Goal: Transaction & Acquisition: Purchase product/service

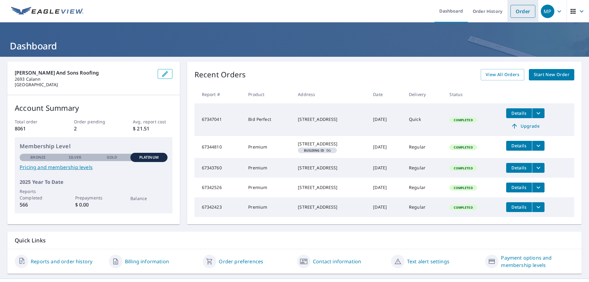
click at [510, 13] on link "Order" at bounding box center [522, 11] width 25 height 13
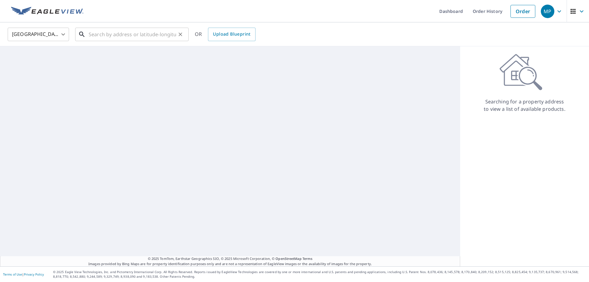
click at [160, 34] on input "text" at bounding box center [132, 34] width 87 height 17
paste input "[STREET_ADDRESS][PERSON_NAME]"
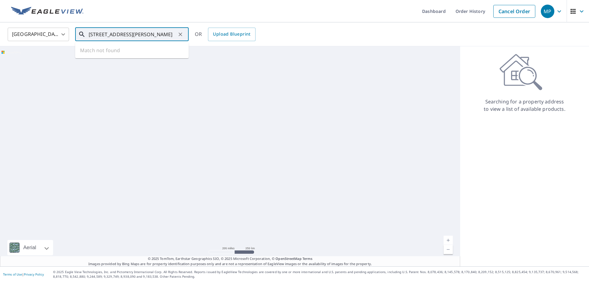
scroll to position [0, 1]
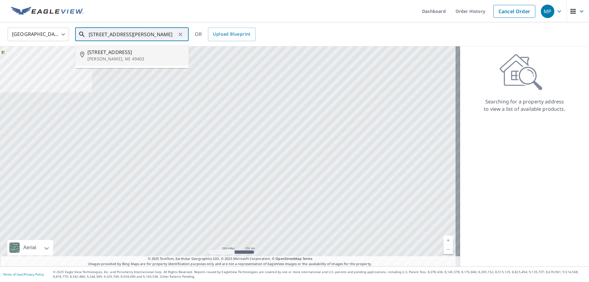
click at [96, 54] on span "[STREET_ADDRESS]" at bounding box center [135, 51] width 96 height 7
type input "[STREET_ADDRESS][PERSON_NAME]"
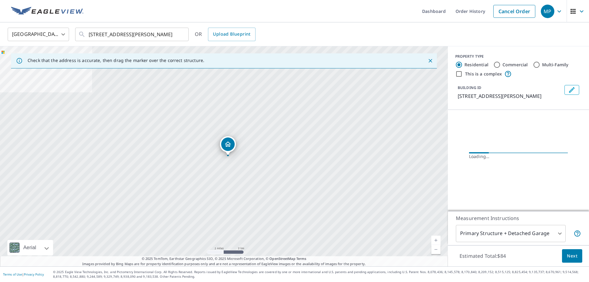
scroll to position [0, 0]
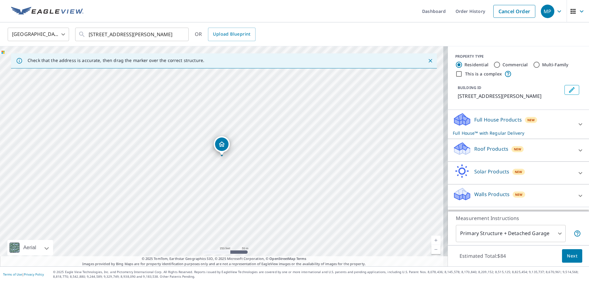
click at [460, 152] on icon at bounding box center [461, 152] width 3 height 6
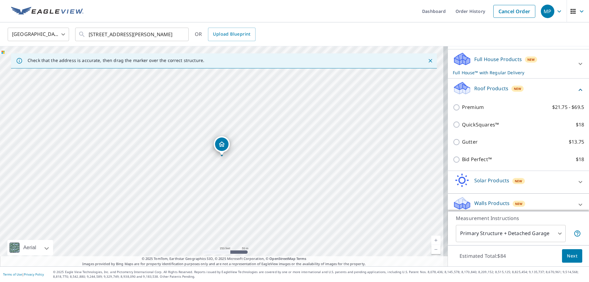
scroll to position [66, 0]
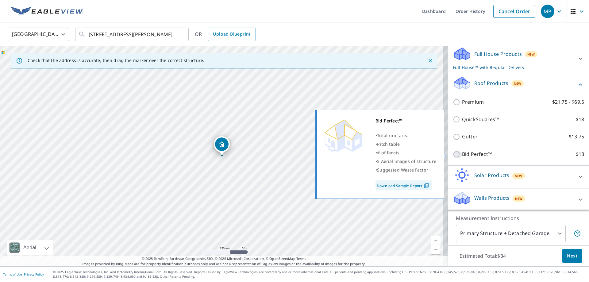
click at [456, 153] on input "Bid Perfect™ $18" at bounding box center [457, 154] width 9 height 7
checkbox input "true"
checkbox input "false"
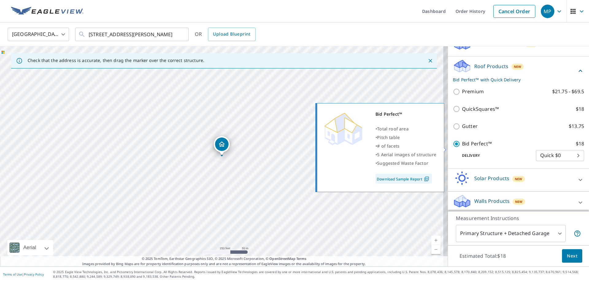
scroll to position [79, 0]
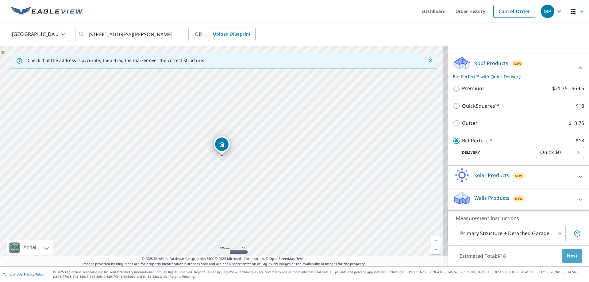
click at [568, 256] on span "Next" at bounding box center [572, 256] width 10 height 8
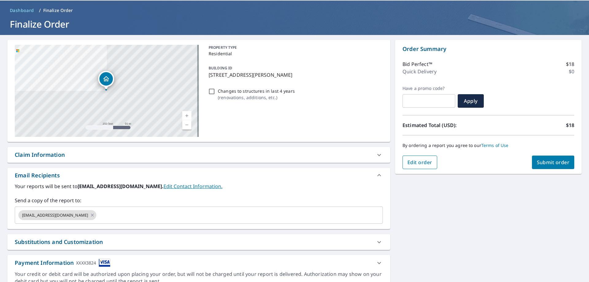
scroll to position [50, 0]
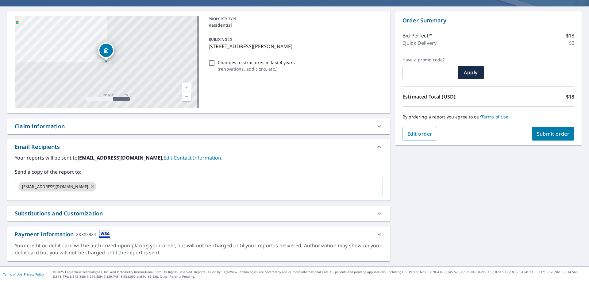
click at [547, 135] on span "Submit order" at bounding box center [553, 133] width 33 height 7
checkbox input "true"
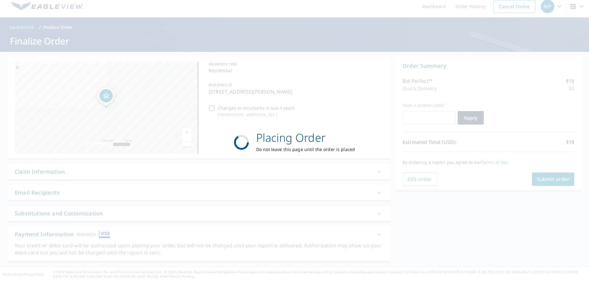
scroll to position [5, 0]
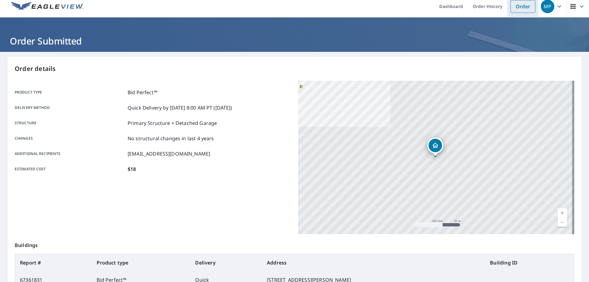
click at [519, 5] on link "Order" at bounding box center [522, 6] width 25 height 13
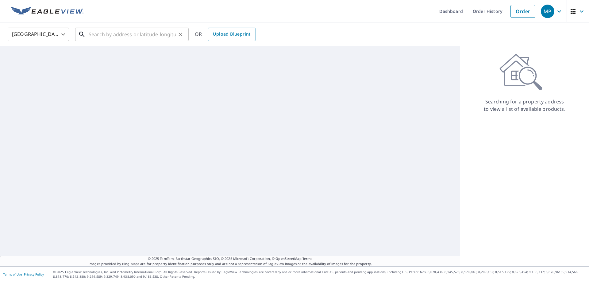
click at [134, 34] on input "text" at bounding box center [132, 34] width 87 height 17
paste input "[STREET_ADDRESS][PERSON_NAME]"
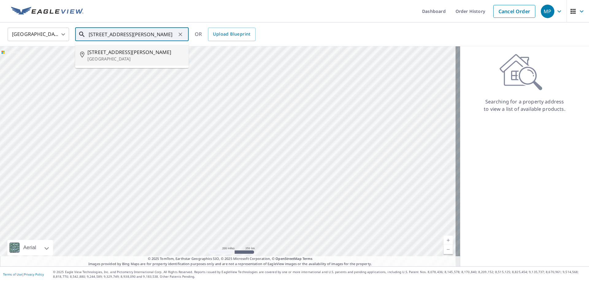
click at [95, 53] on span "[STREET_ADDRESS][PERSON_NAME]" at bounding box center [135, 51] width 96 height 7
type input "[STREET_ADDRESS][PERSON_NAME]"
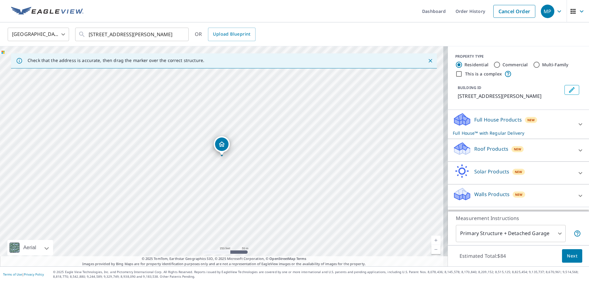
click at [479, 147] on p "Roof Products" at bounding box center [491, 148] width 34 height 7
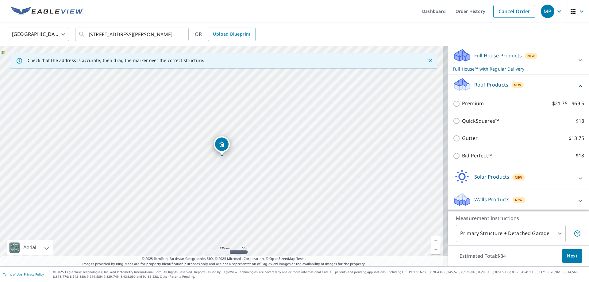
scroll to position [66, 0]
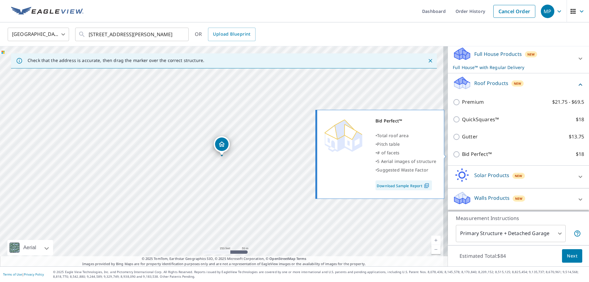
click at [466, 153] on p "Bid Perfect™" at bounding box center [477, 154] width 30 height 8
click at [462, 153] on input "Bid Perfect™ $18" at bounding box center [457, 154] width 9 height 7
checkbox input "true"
checkbox input "false"
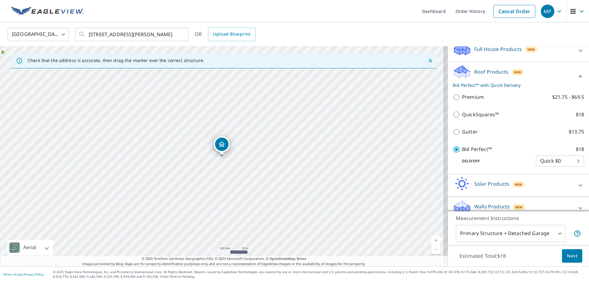
scroll to position [79, 0]
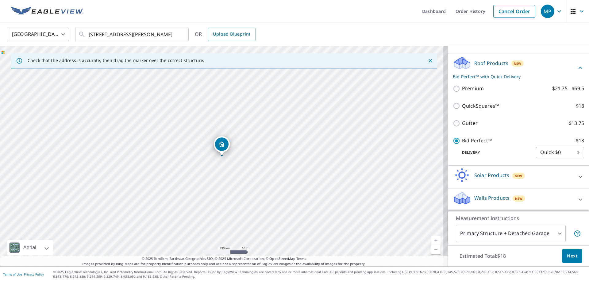
click at [567, 259] on span "Next" at bounding box center [572, 256] width 10 height 8
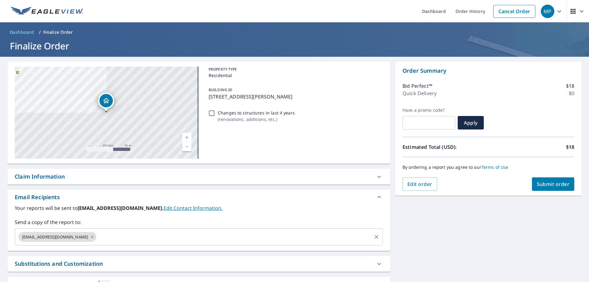
click at [94, 237] on icon at bounding box center [92, 236] width 3 height 3
checkbox input "true"
click at [83, 239] on input "text" at bounding box center [193, 237] width 353 height 12
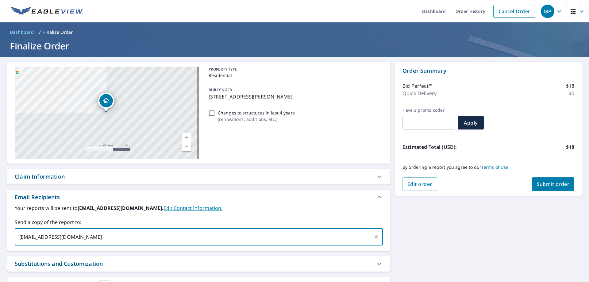
type input "[EMAIL_ADDRESS][DOMAIN_NAME]"
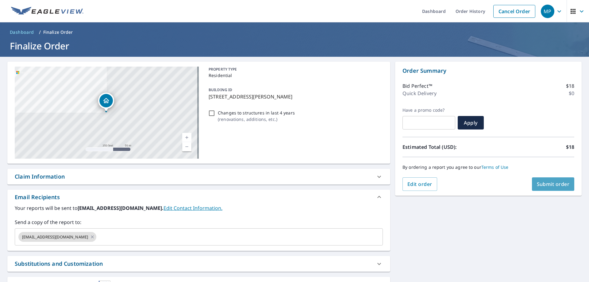
click at [537, 186] on span "Submit order" at bounding box center [553, 184] width 33 height 7
checkbox input "true"
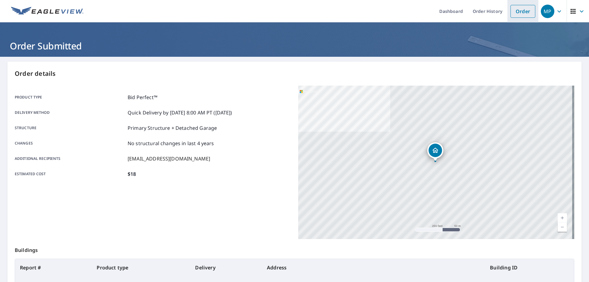
click at [514, 12] on link "Order" at bounding box center [522, 11] width 25 height 13
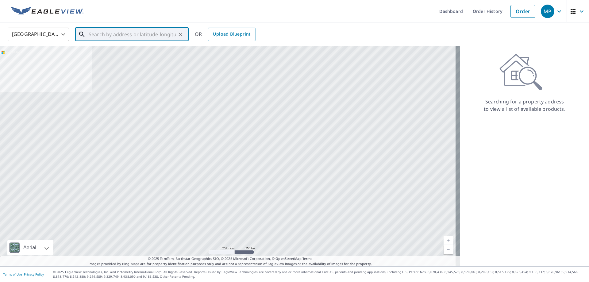
click at [148, 32] on input "text" at bounding box center [132, 34] width 87 height 17
paste input "[STREET_ADDRESS]"
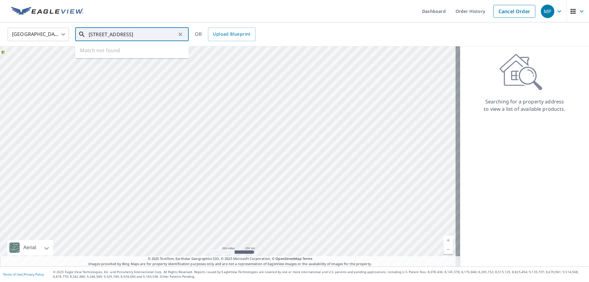
scroll to position [0, 33]
click at [97, 51] on span "[STREET_ADDRESS]" at bounding box center [135, 51] width 96 height 7
type input "[STREET_ADDRESS]"
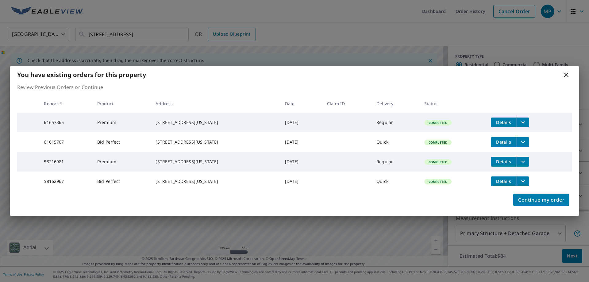
click at [566, 73] on icon at bounding box center [566, 75] width 4 height 4
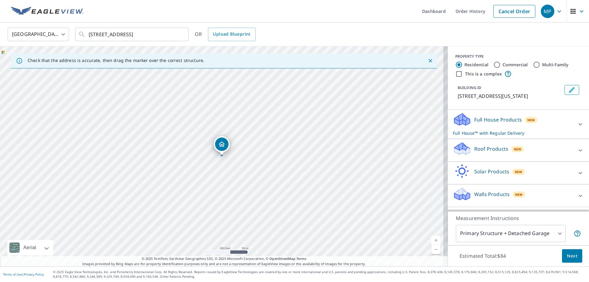
click at [479, 151] on p "Roof Products" at bounding box center [491, 148] width 34 height 7
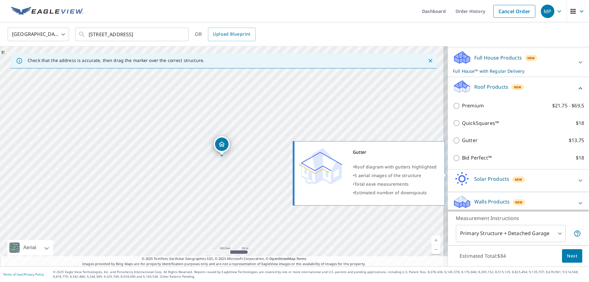
scroll to position [66, 0]
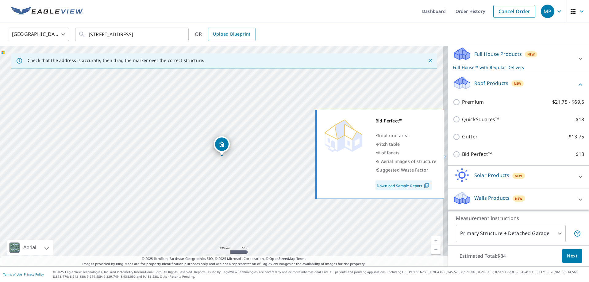
click at [467, 156] on p "Bid Perfect™" at bounding box center [477, 154] width 30 height 8
click at [462, 156] on input "Bid Perfect™ $18" at bounding box center [457, 154] width 9 height 7
checkbox input "true"
checkbox input "false"
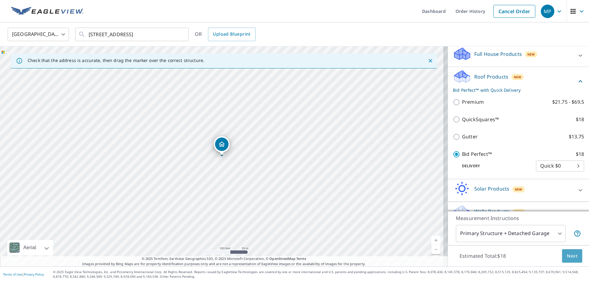
click at [567, 256] on span "Next" at bounding box center [572, 256] width 10 height 8
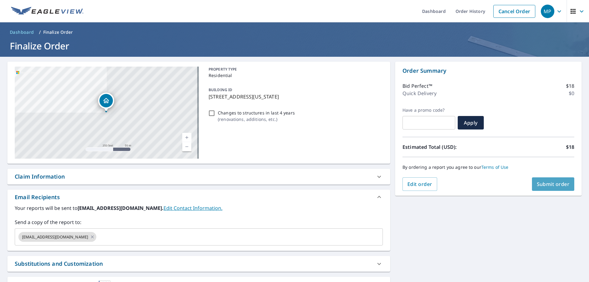
click at [537, 183] on span "Submit order" at bounding box center [553, 184] width 33 height 7
checkbox input "true"
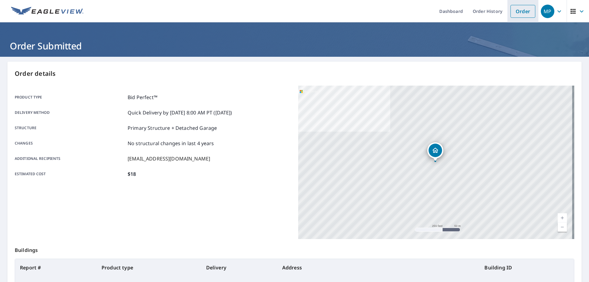
click at [514, 12] on link "Order" at bounding box center [522, 11] width 25 height 13
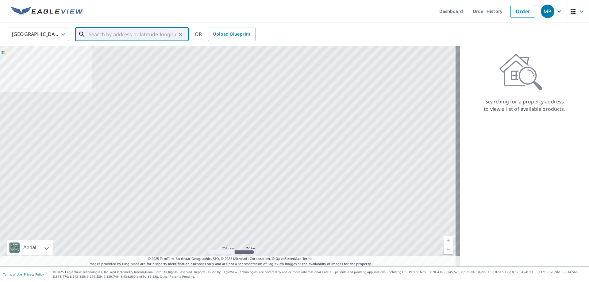
click at [140, 34] on input "text" at bounding box center [132, 34] width 87 height 17
paste input "[STREET_ADDRESS][PERSON_NAME][PERSON_NAME]"
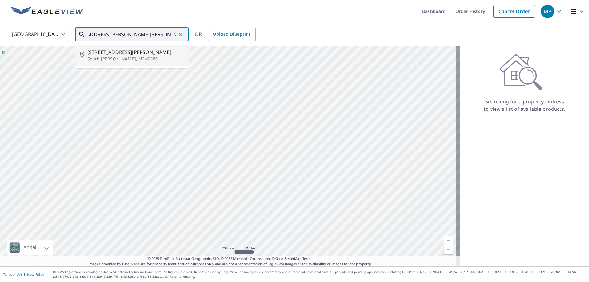
click at [96, 54] on span "[STREET_ADDRESS][PERSON_NAME]" at bounding box center [135, 51] width 96 height 7
type input "[STREET_ADDRESS][PERSON_NAME][PERSON_NAME]"
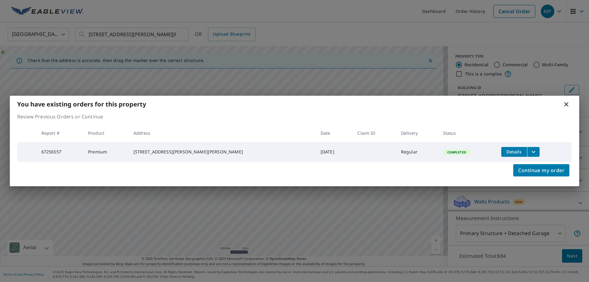
click at [566, 102] on icon at bounding box center [566, 104] width 7 height 7
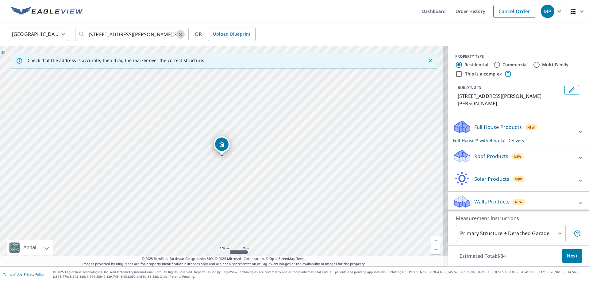
click at [181, 35] on icon "Clear" at bounding box center [181, 35] width 4 height 4
paste input "[STREET_ADDRESS]"
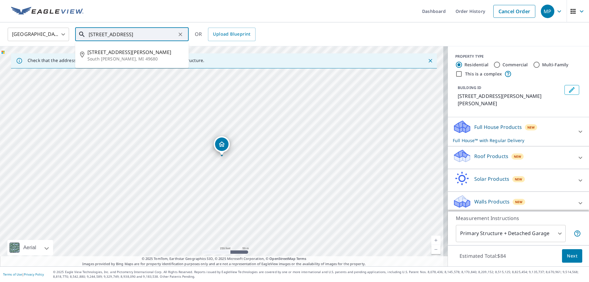
scroll to position [0, 33]
click at [94, 53] on span "[STREET_ADDRESS][PERSON_NAME]" at bounding box center [135, 51] width 96 height 7
type input "[STREET_ADDRESS]"
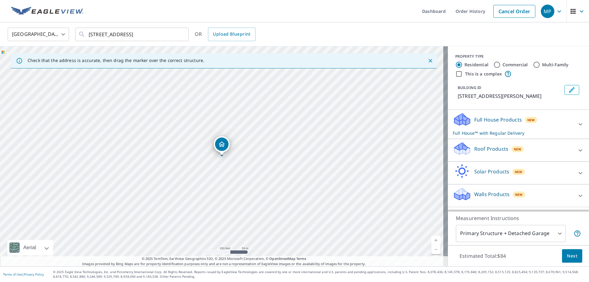
click at [480, 149] on p "Roof Products" at bounding box center [491, 148] width 34 height 7
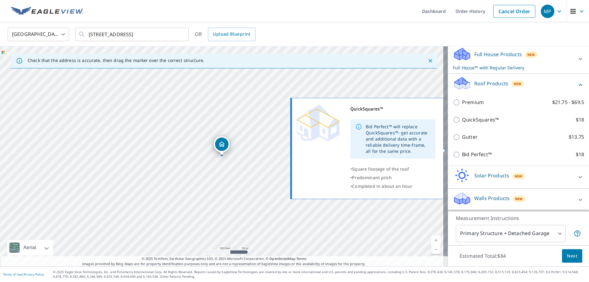
scroll to position [66, 0]
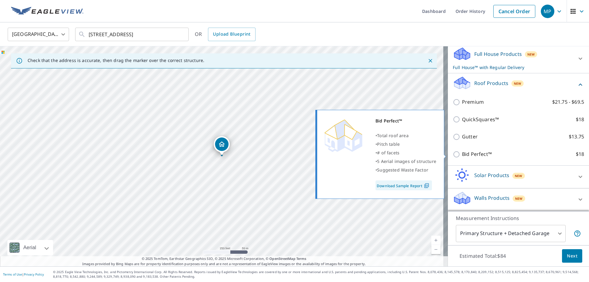
click at [463, 155] on p "Bid Perfect™" at bounding box center [477, 154] width 30 height 8
click at [462, 155] on input "Bid Perfect™ $18" at bounding box center [457, 154] width 9 height 7
checkbox input "true"
checkbox input "false"
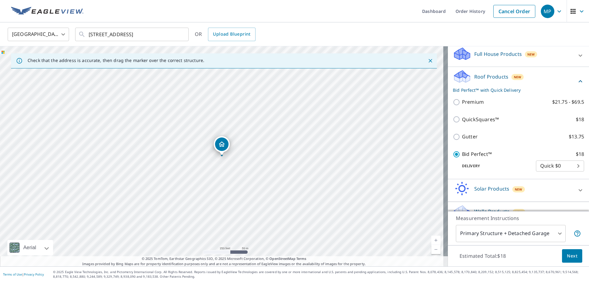
click at [567, 255] on span "Next" at bounding box center [572, 256] width 10 height 8
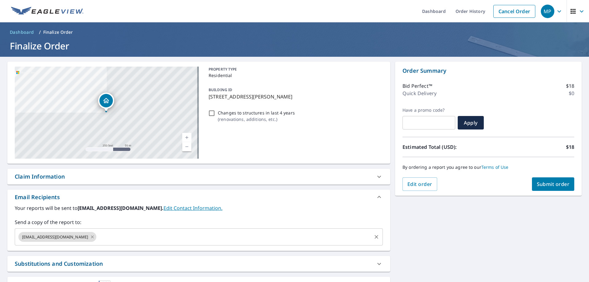
click at [95, 237] on icon at bounding box center [92, 236] width 5 height 7
checkbox input "true"
click at [95, 237] on input "text" at bounding box center [193, 237] width 353 height 12
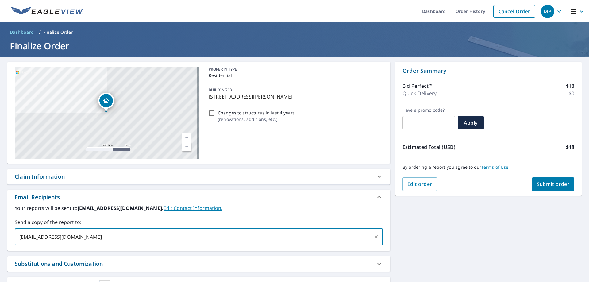
type input "[EMAIL_ADDRESS][DOMAIN_NAME]"
click at [554, 182] on span "Submit order" at bounding box center [553, 184] width 33 height 7
checkbox input "true"
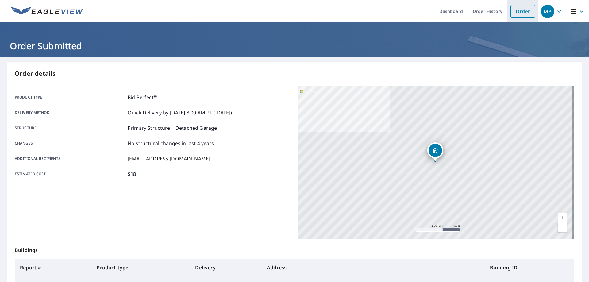
click at [515, 11] on link "Order" at bounding box center [522, 11] width 25 height 13
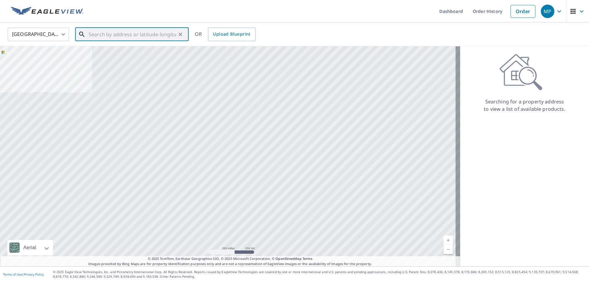
click at [151, 37] on input "text" at bounding box center [132, 34] width 87 height 17
paste input "[STREET_ADDRESS]"
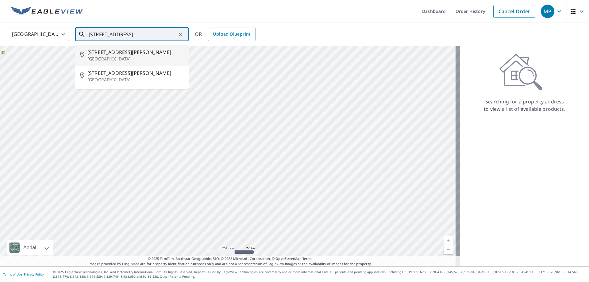
click at [96, 55] on span "[STREET_ADDRESS][PERSON_NAME]" at bounding box center [135, 51] width 96 height 7
type input "[STREET_ADDRESS]"
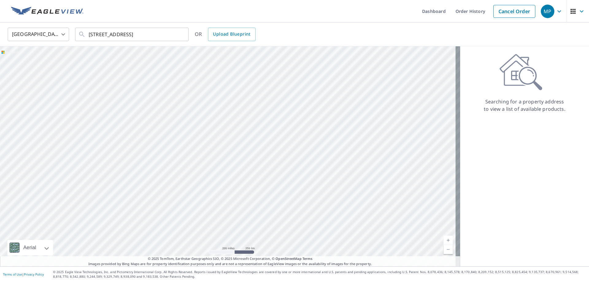
scroll to position [0, 0]
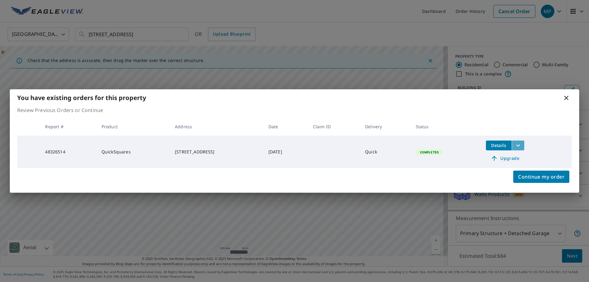
click at [522, 145] on icon "filesDropdownBtn-48326514" at bounding box center [517, 145] width 7 height 7
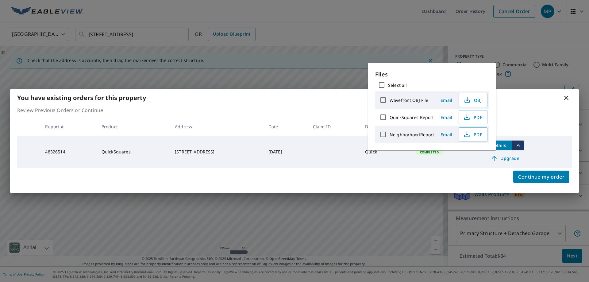
click at [380, 118] on input "QuickSquares Report" at bounding box center [383, 117] width 13 height 13
checkbox input "true"
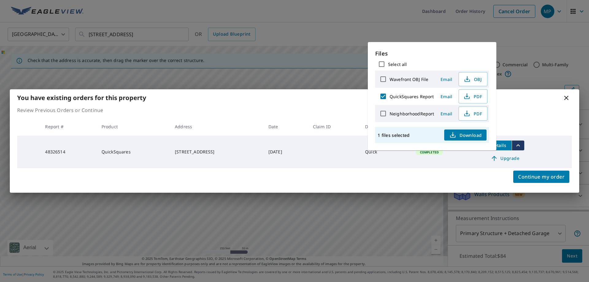
click at [383, 113] on input "NeighborhoodReport" at bounding box center [383, 113] width 13 height 13
checkbox input "true"
click at [469, 135] on span "Download" at bounding box center [465, 134] width 33 height 7
click at [518, 158] on span "Upgrade" at bounding box center [505, 158] width 31 height 7
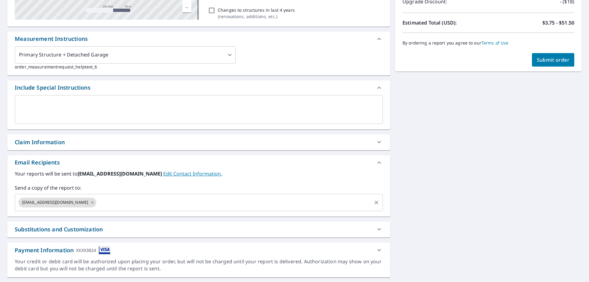
scroll to position [153, 0]
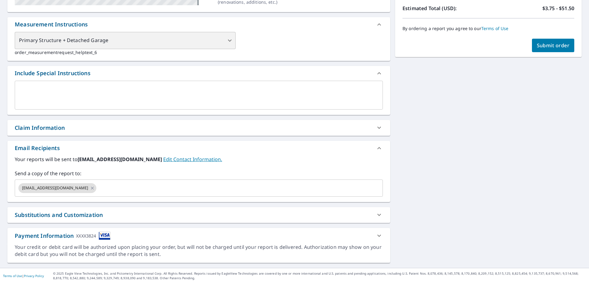
click at [221, 37] on div "Primary Structure + Detached Garage" at bounding box center [125, 40] width 221 height 17
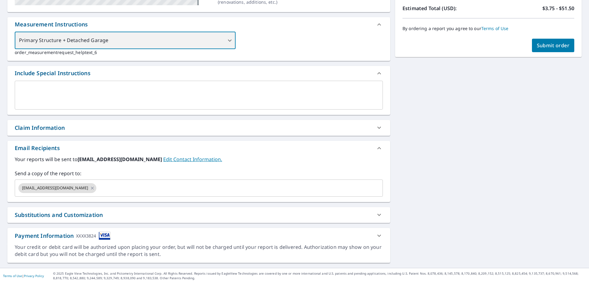
click at [220, 38] on div "Primary Structure + Detached Garage" at bounding box center [125, 40] width 221 height 17
click at [95, 188] on icon at bounding box center [92, 188] width 5 height 7
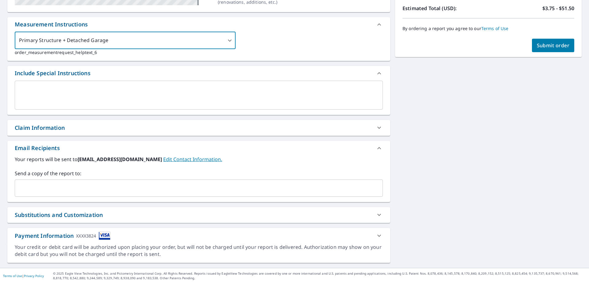
click at [537, 44] on span "Submit order" at bounding box center [553, 45] width 33 height 7
checkbox input "true"
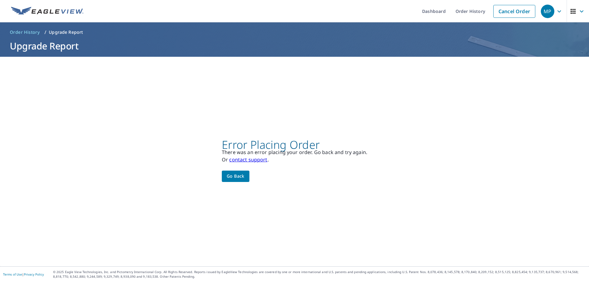
scroll to position [0, 0]
click at [233, 177] on span "Go back" at bounding box center [236, 176] width 18 height 8
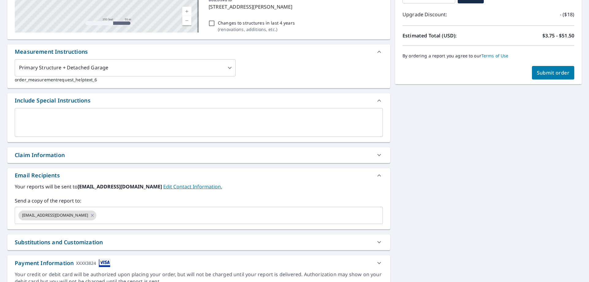
scroll to position [155, 0]
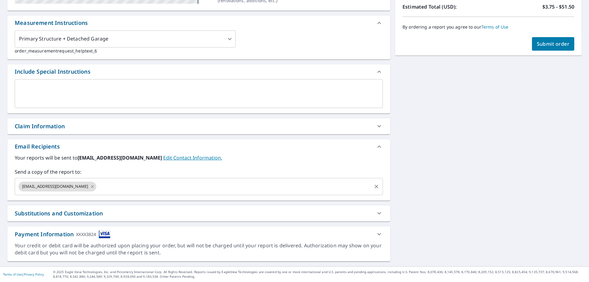
click at [94, 186] on icon at bounding box center [92, 186] width 5 height 7
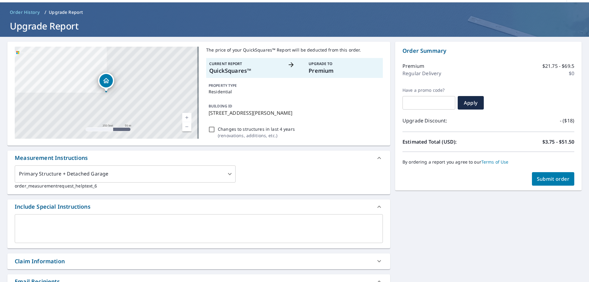
scroll to position [0, 0]
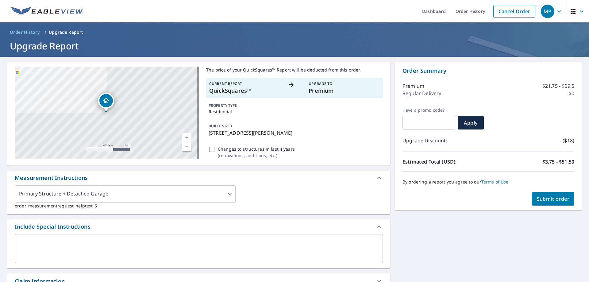
click at [540, 194] on button "Submit order" at bounding box center [553, 198] width 43 height 13
checkbox input "true"
